Goal: Transaction & Acquisition: Purchase product/service

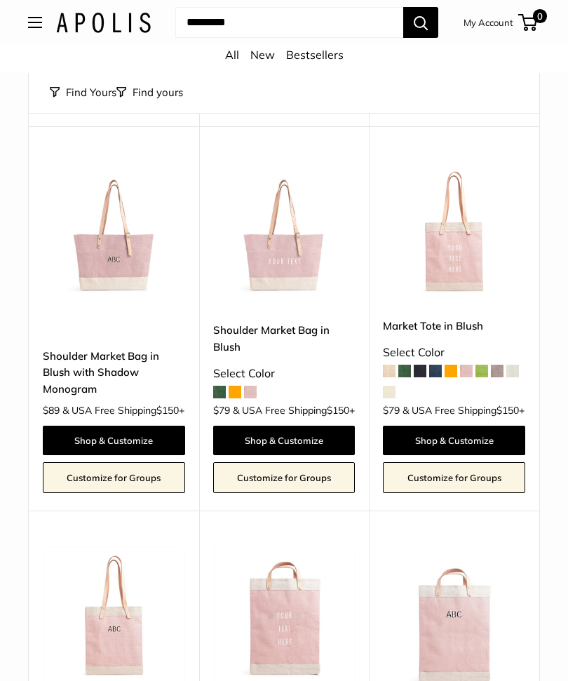
scroll to position [1569, 0]
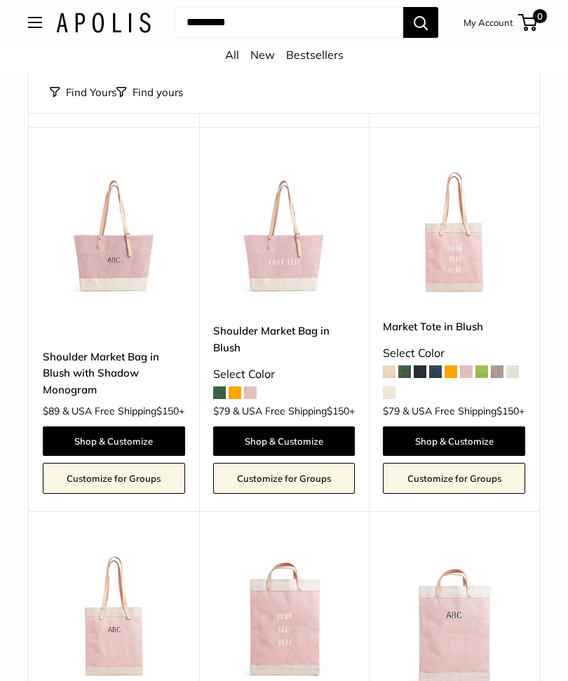
click at [278, 293] on img at bounding box center [284, 233] width 142 height 142
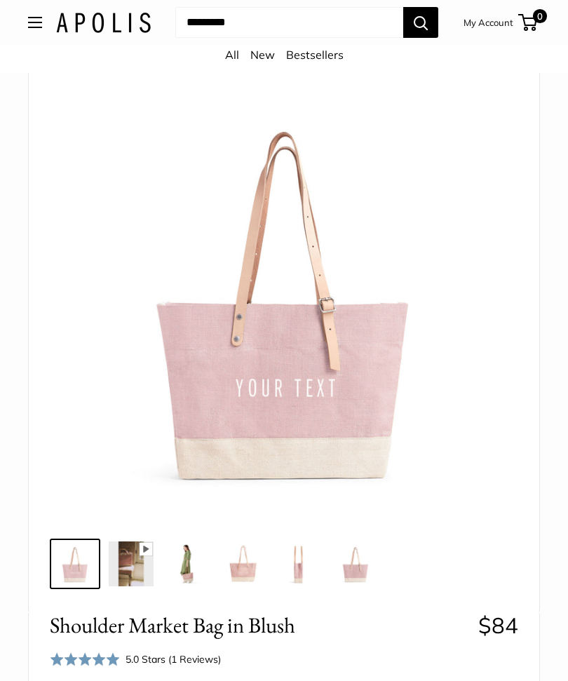
scroll to position [122, 0]
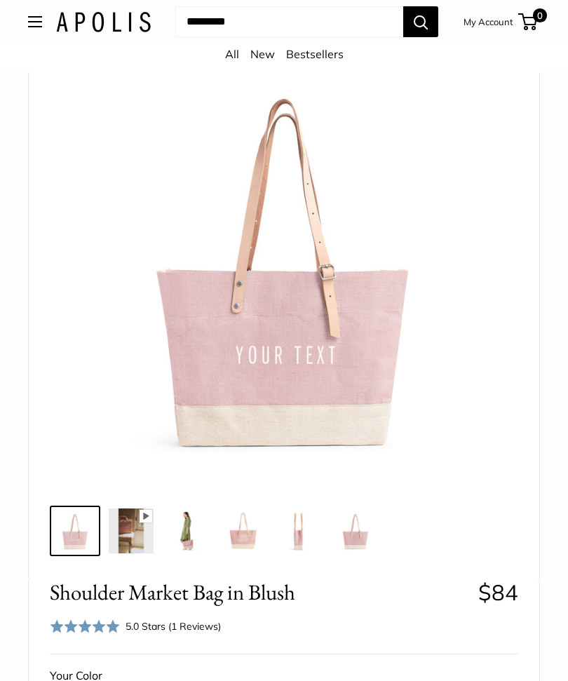
click at [182, 534] on img at bounding box center [187, 531] width 45 height 45
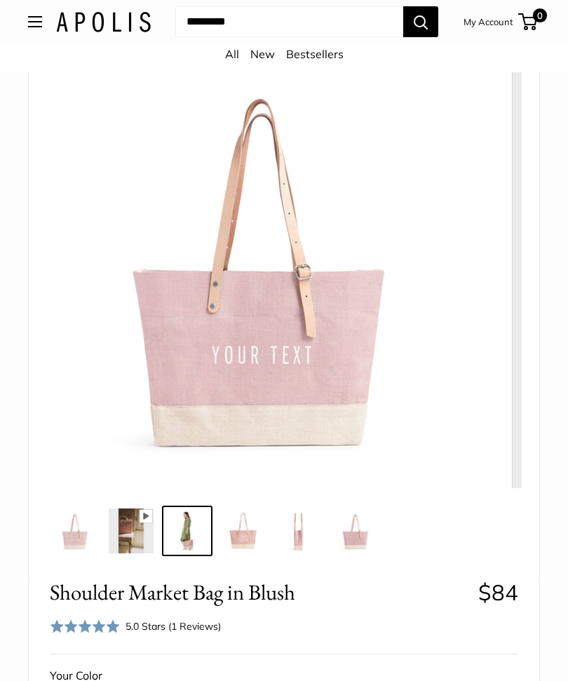
scroll to position [123, 0]
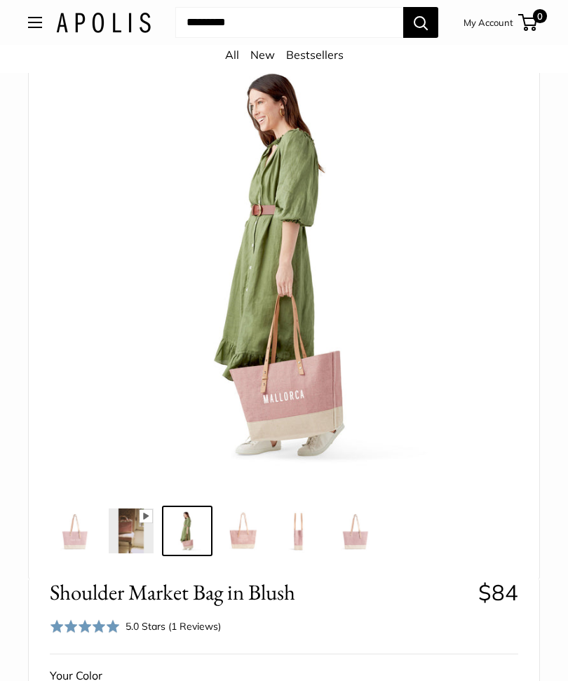
click at [243, 535] on img at bounding box center [243, 530] width 45 height 45
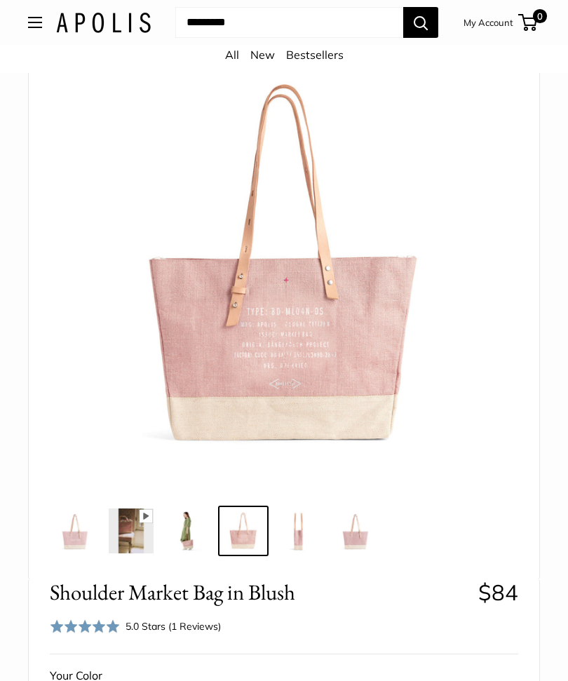
click at [297, 536] on img at bounding box center [299, 530] width 45 height 45
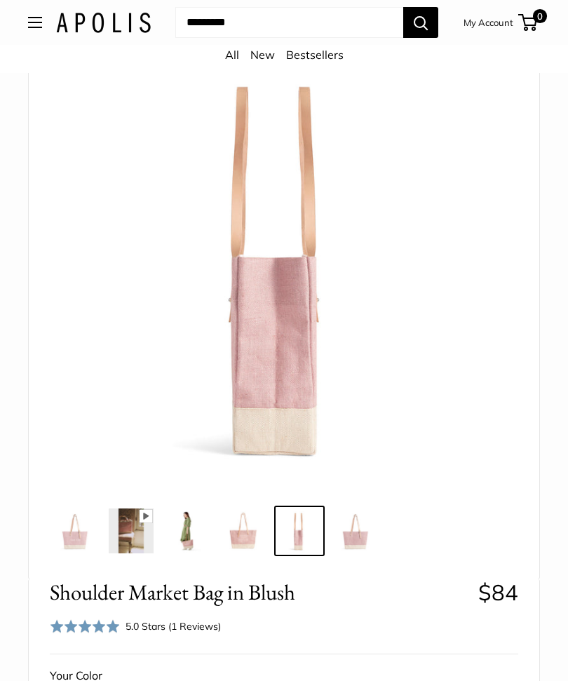
click at [360, 534] on img at bounding box center [355, 530] width 45 height 45
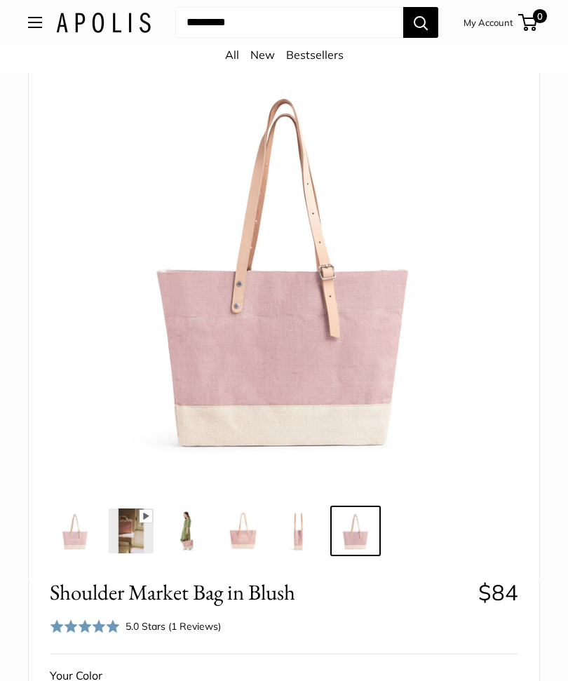
click at [136, 532] on img at bounding box center [131, 530] width 45 height 45
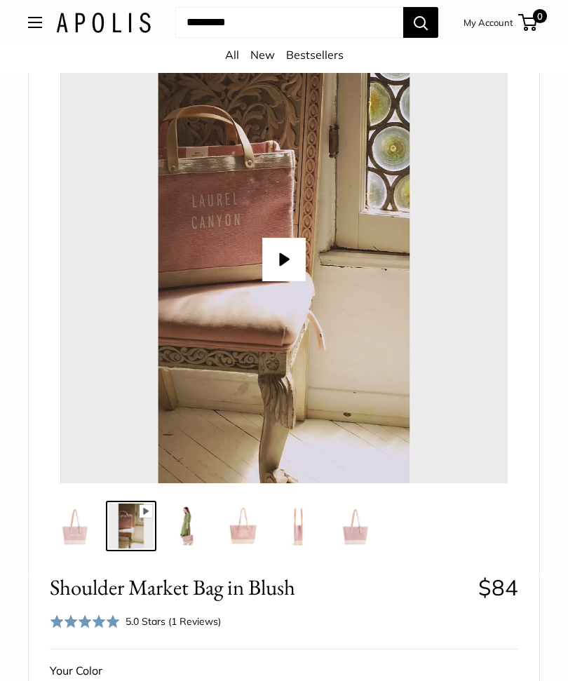
scroll to position [127, 0]
click at [494, 18] on link "My Account" at bounding box center [489, 22] width 50 height 17
